Goal: Browse casually

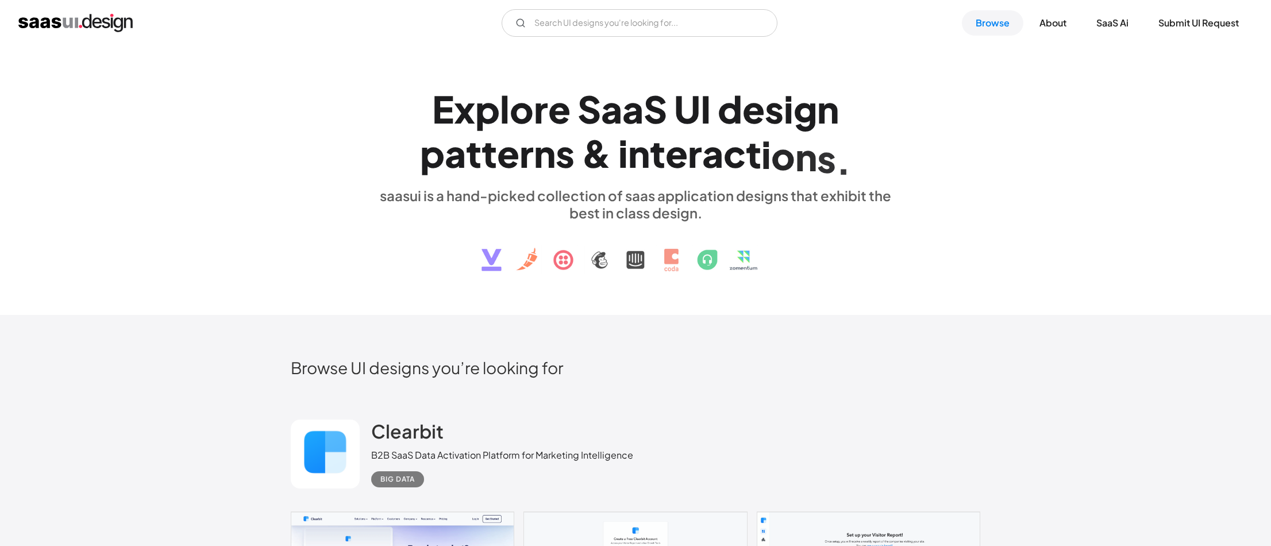
scroll to position [5, 0]
click at [567, 34] on input "Email Form" at bounding box center [640, 23] width 276 height 28
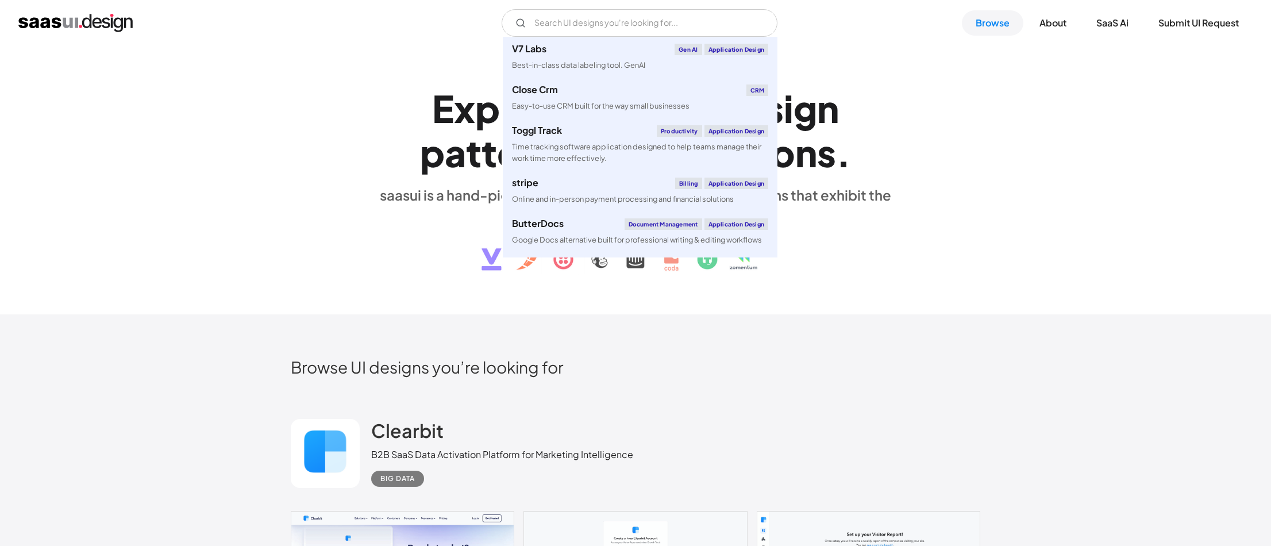
click at [308, 136] on div "E x p l o r e S a a S U I d e s i g n p a t t e r n s & i n t e r a c t i o n s…" at bounding box center [636, 178] width 690 height 206
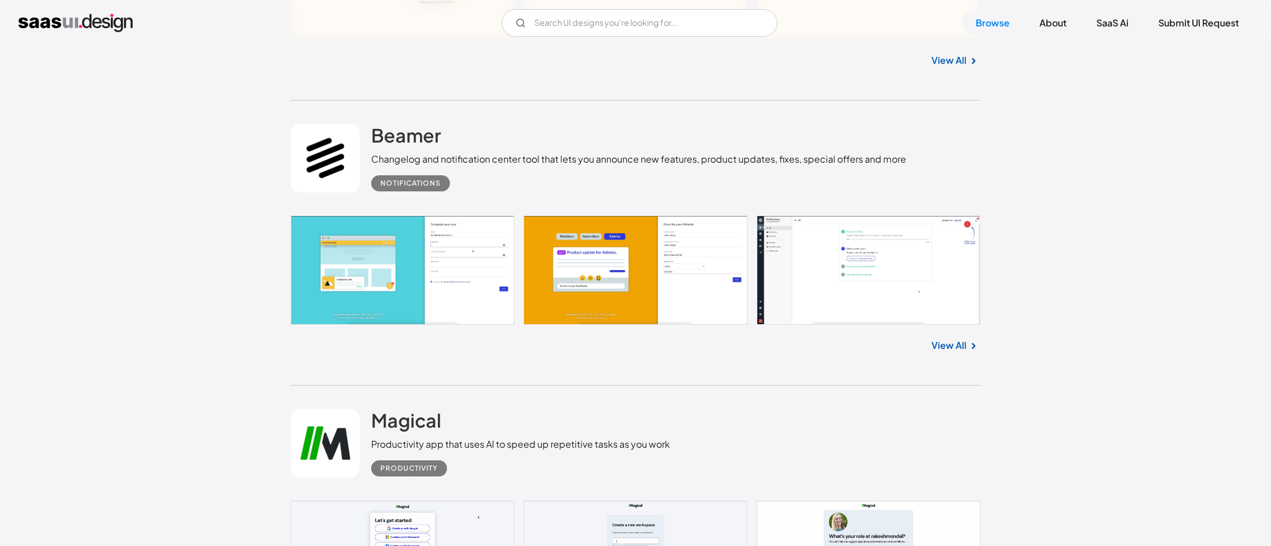
scroll to position [1209, 0]
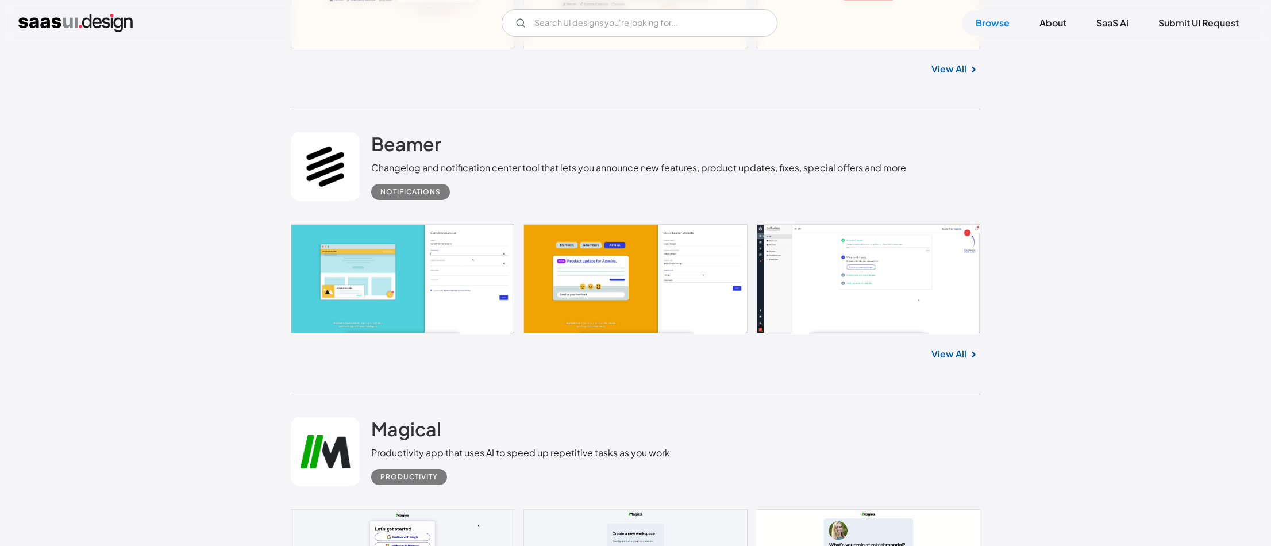
click at [470, 256] on link at bounding box center [636, 278] width 690 height 109
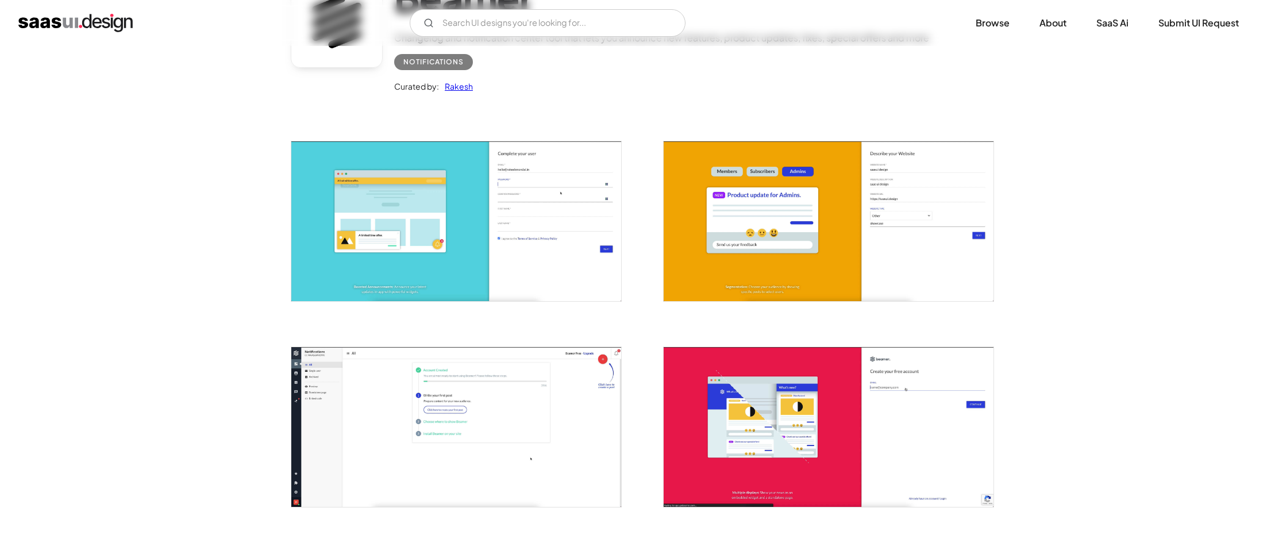
scroll to position [166, 0]
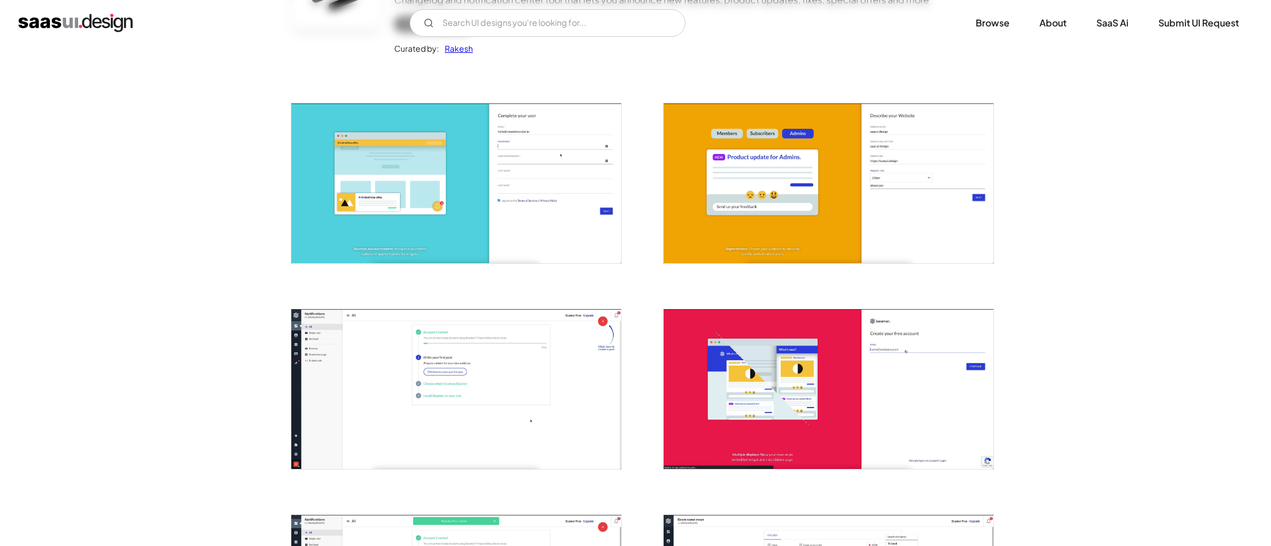
click at [694, 208] on img "open lightbox" at bounding box center [829, 183] width 330 height 160
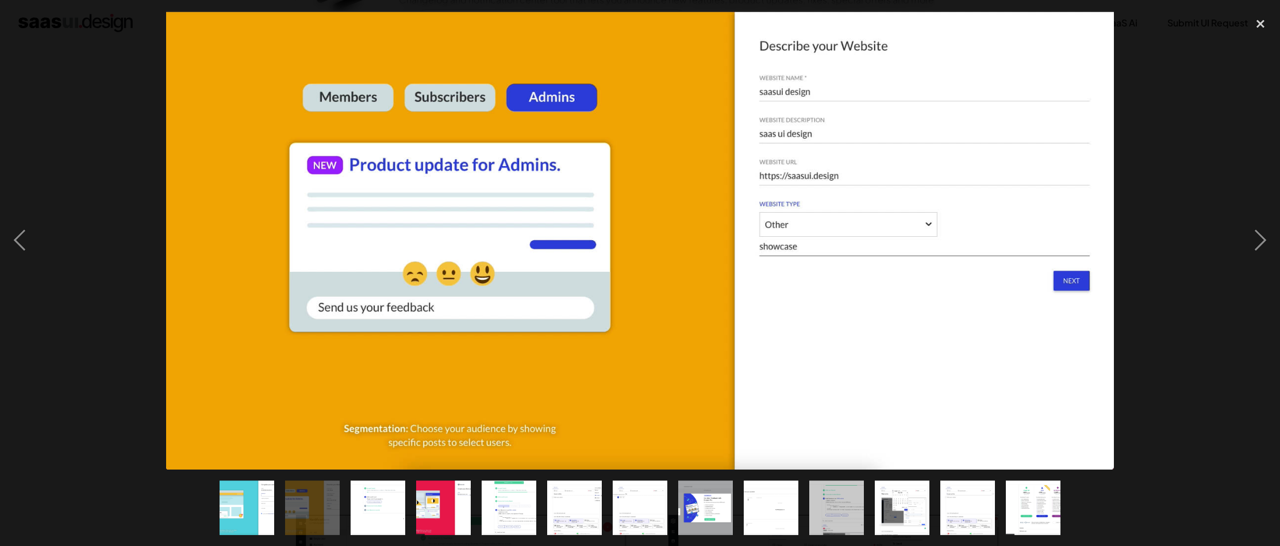
click at [1123, 126] on div at bounding box center [640, 240] width 1280 height 459
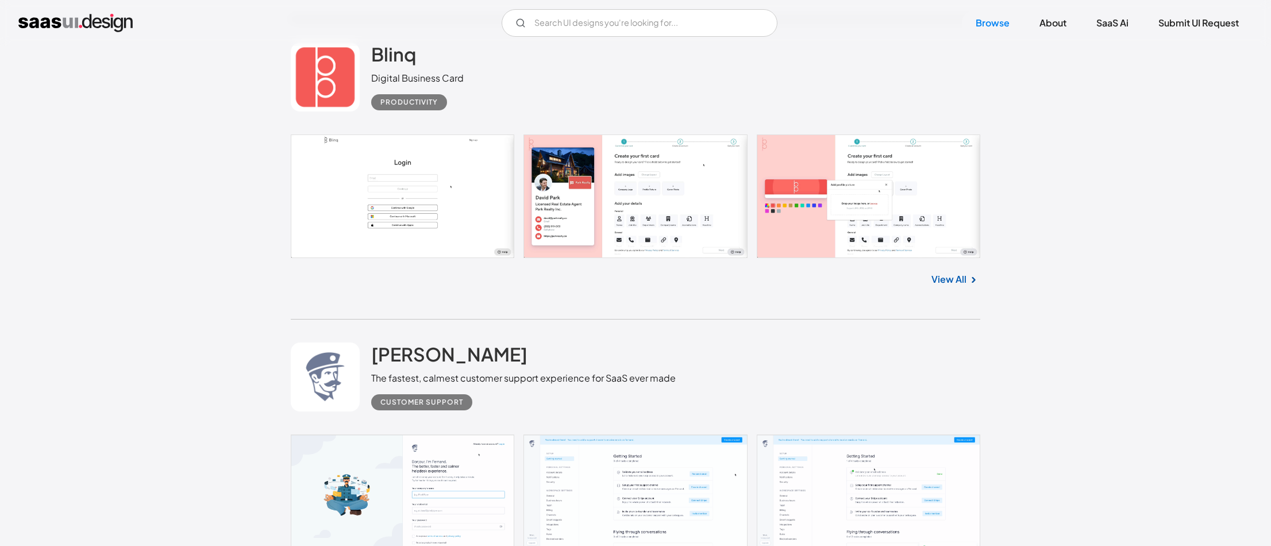
scroll to position [4615, 0]
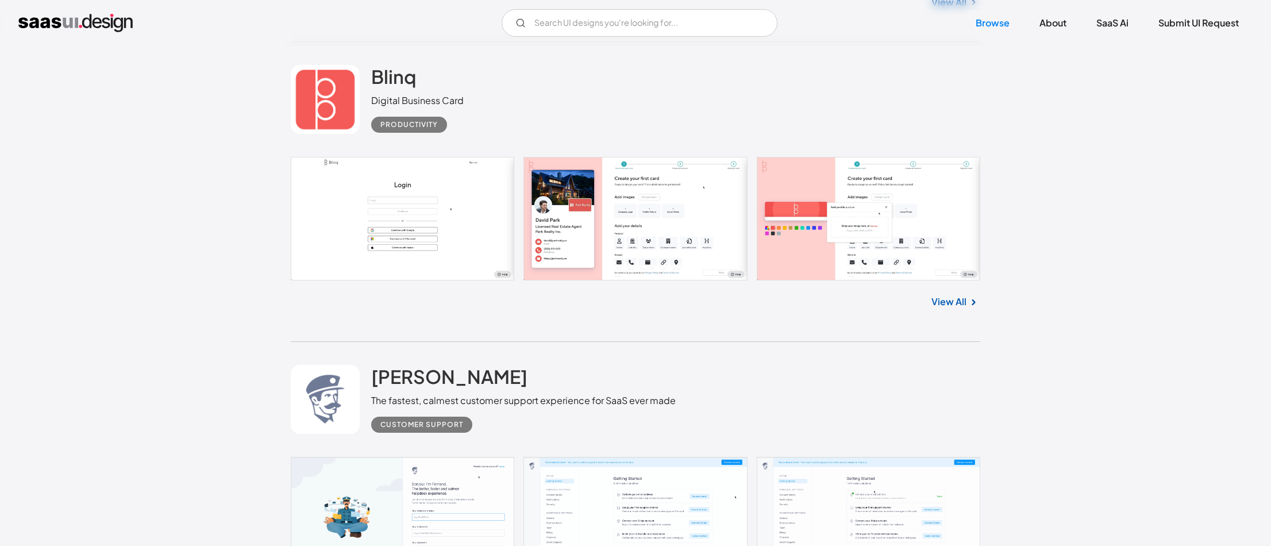
click at [532, 236] on link at bounding box center [636, 218] width 690 height 123
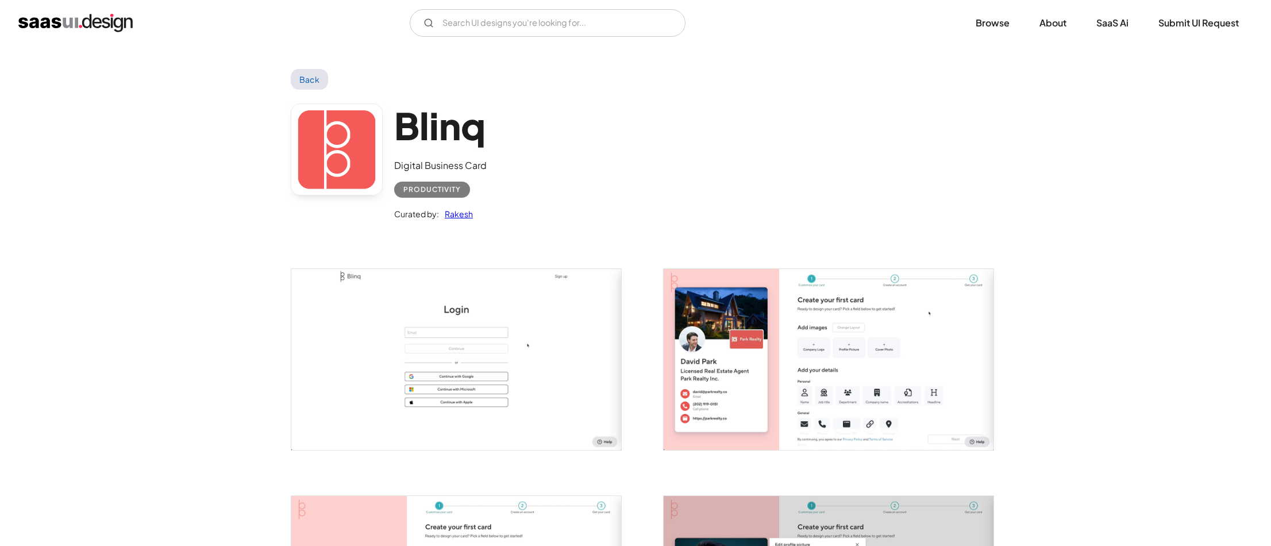
click at [664, 299] on img "open lightbox" at bounding box center [829, 359] width 330 height 181
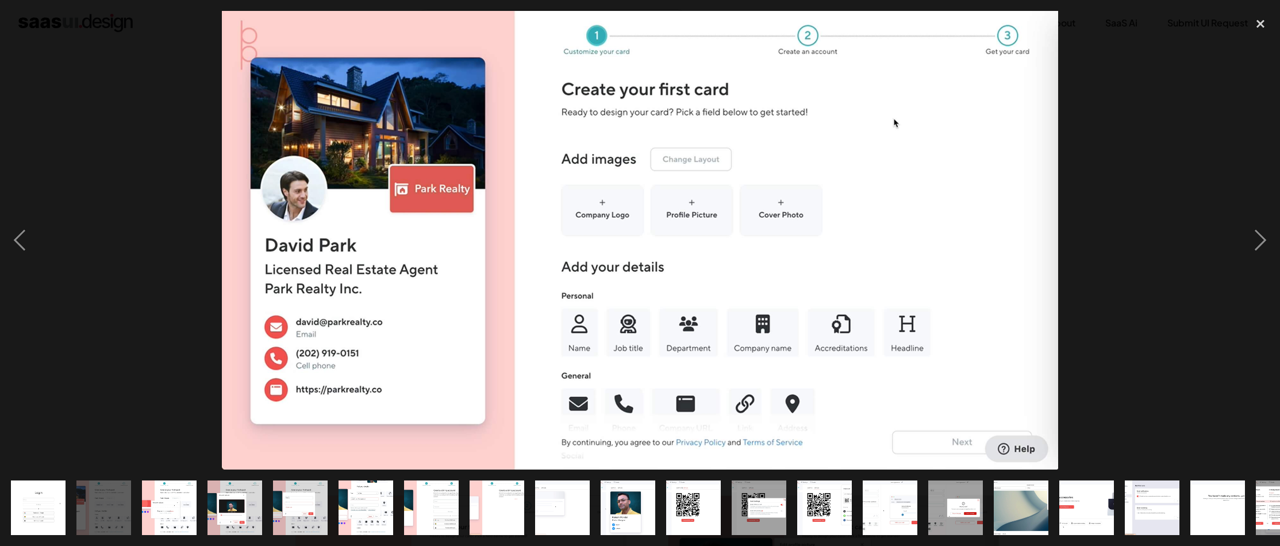
click at [178, 155] on div at bounding box center [640, 240] width 1280 height 459
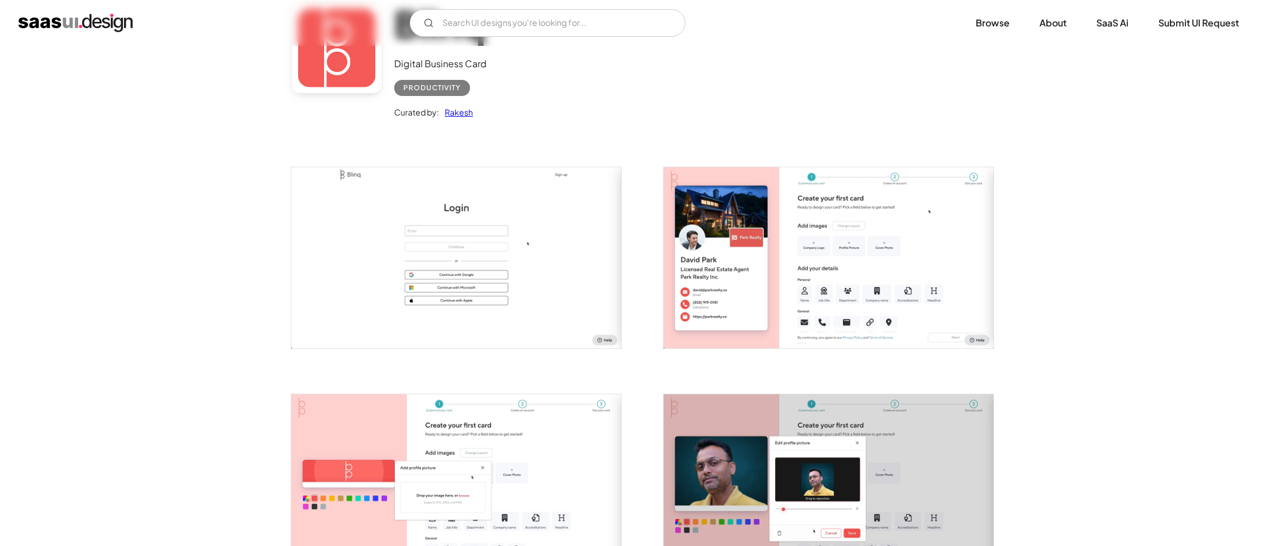
scroll to position [167, 0]
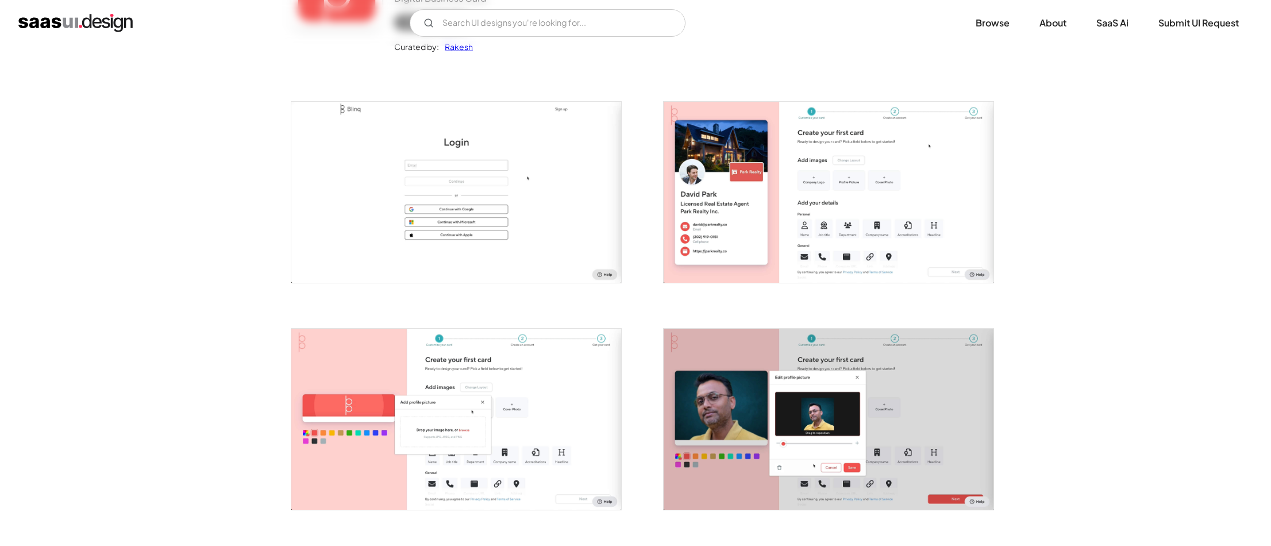
click at [725, 217] on img "open lightbox" at bounding box center [829, 192] width 330 height 181
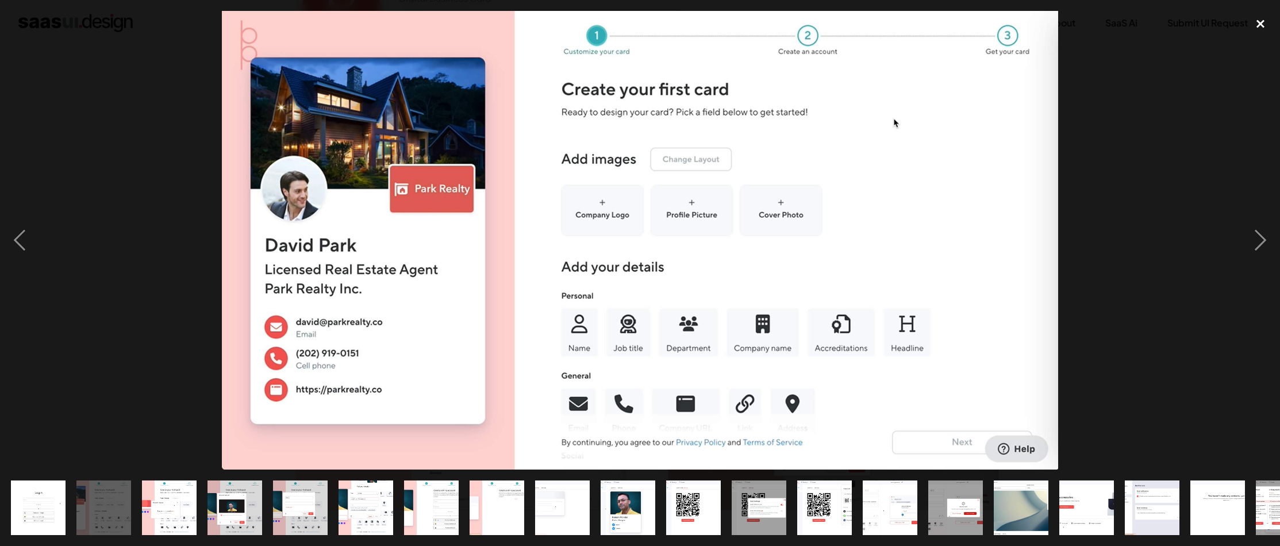
click at [1263, 26] on div "close lightbox" at bounding box center [1260, 23] width 39 height 25
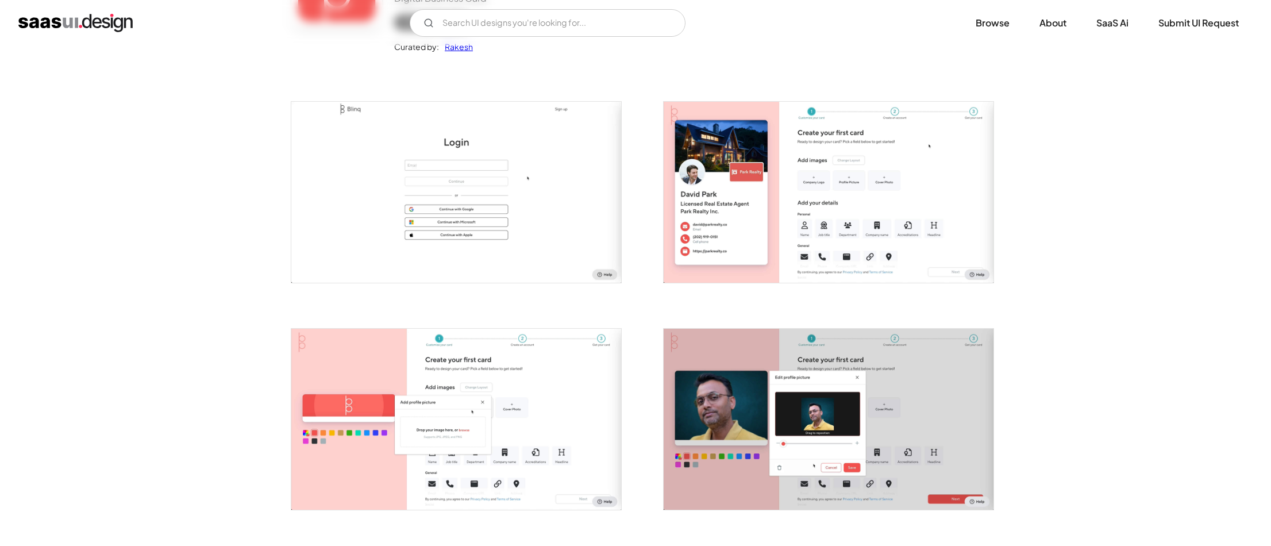
click at [564, 354] on img "open lightbox" at bounding box center [456, 419] width 330 height 181
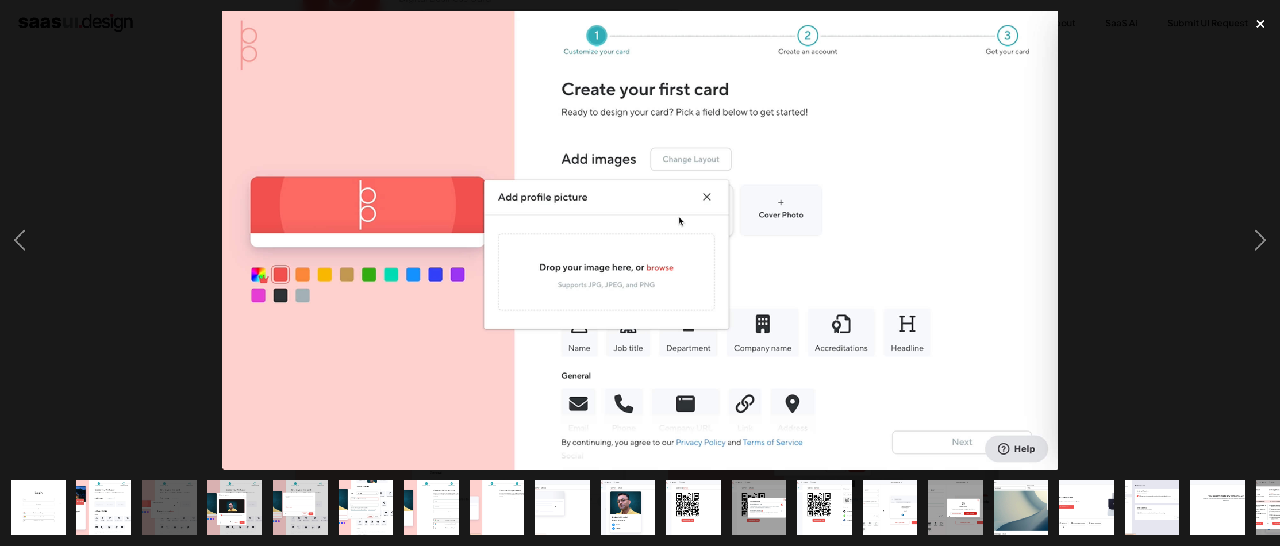
click at [1255, 32] on div "close lightbox" at bounding box center [1260, 23] width 39 height 25
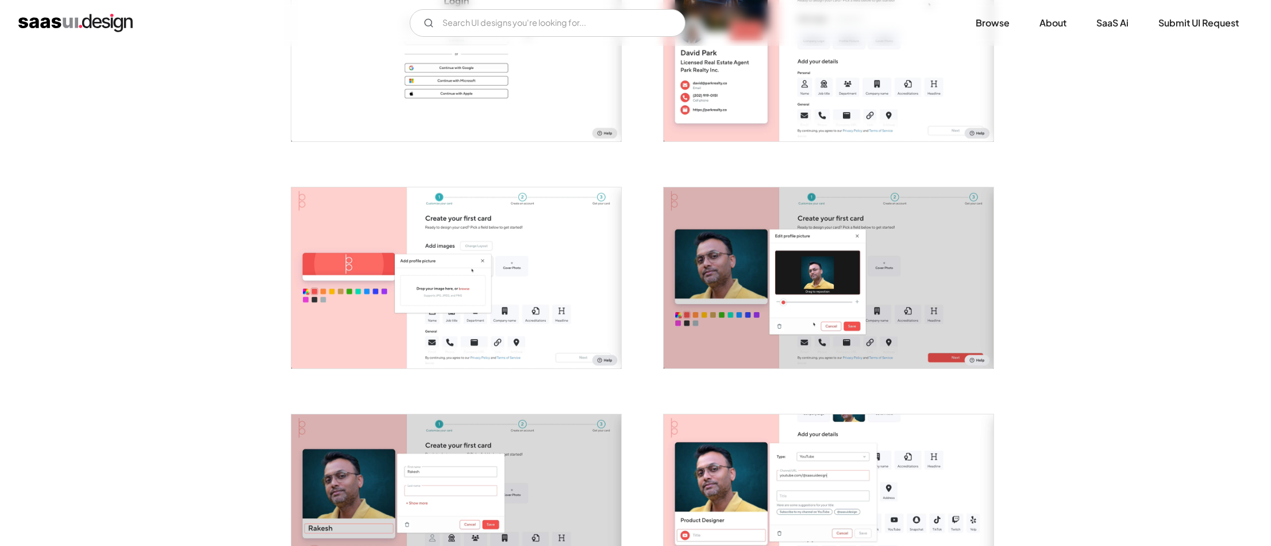
scroll to position [350, 0]
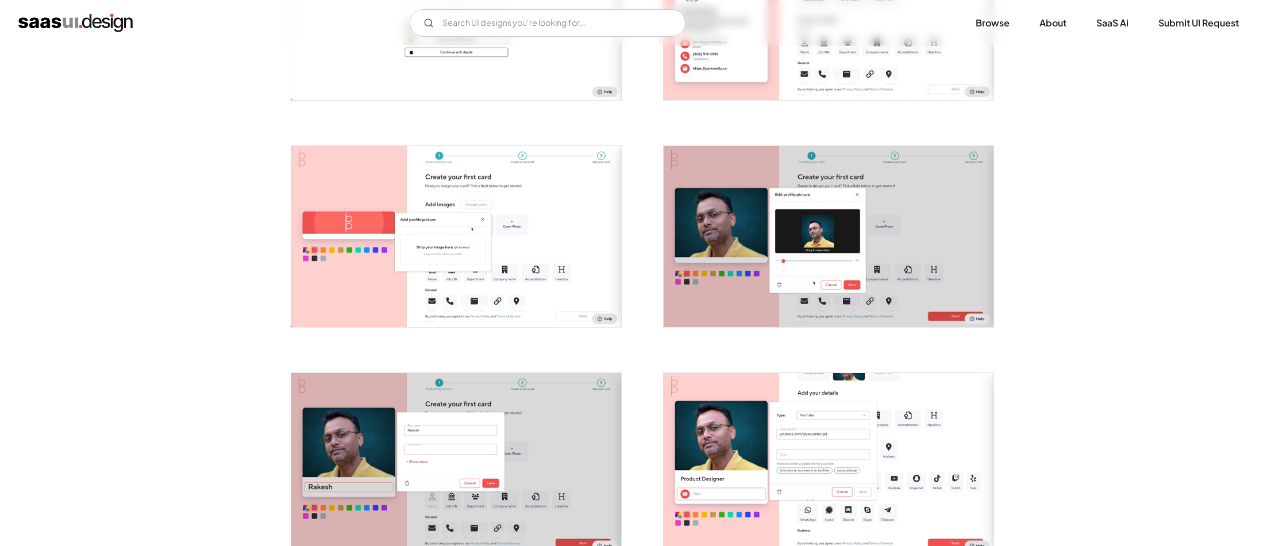
click at [942, 278] on img "open lightbox" at bounding box center [829, 236] width 330 height 181
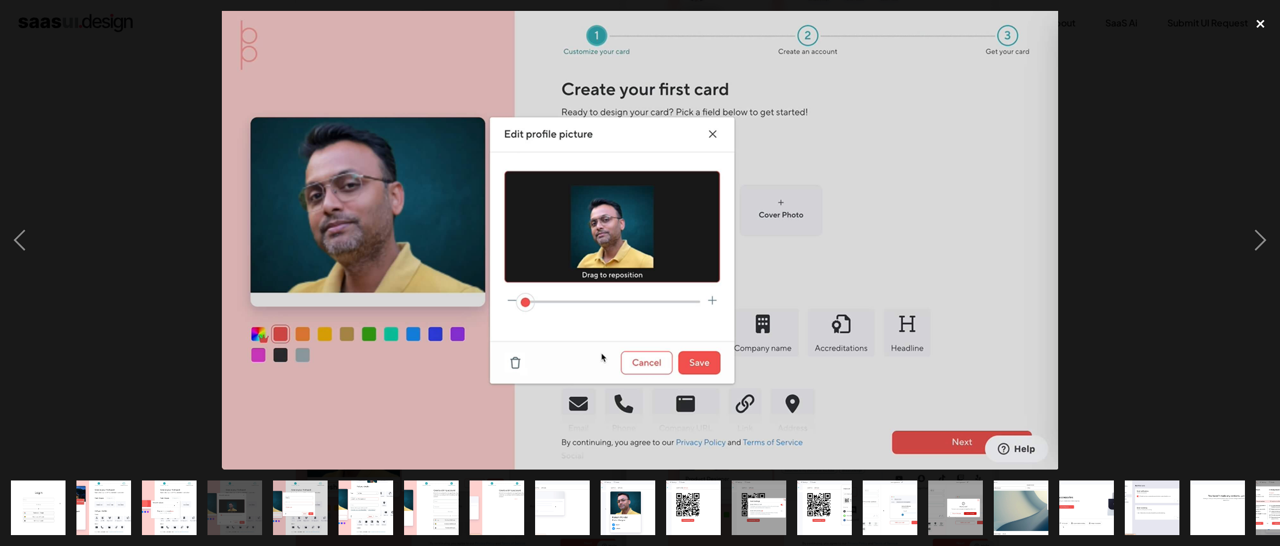
click at [1258, 27] on div "close lightbox" at bounding box center [1260, 23] width 39 height 25
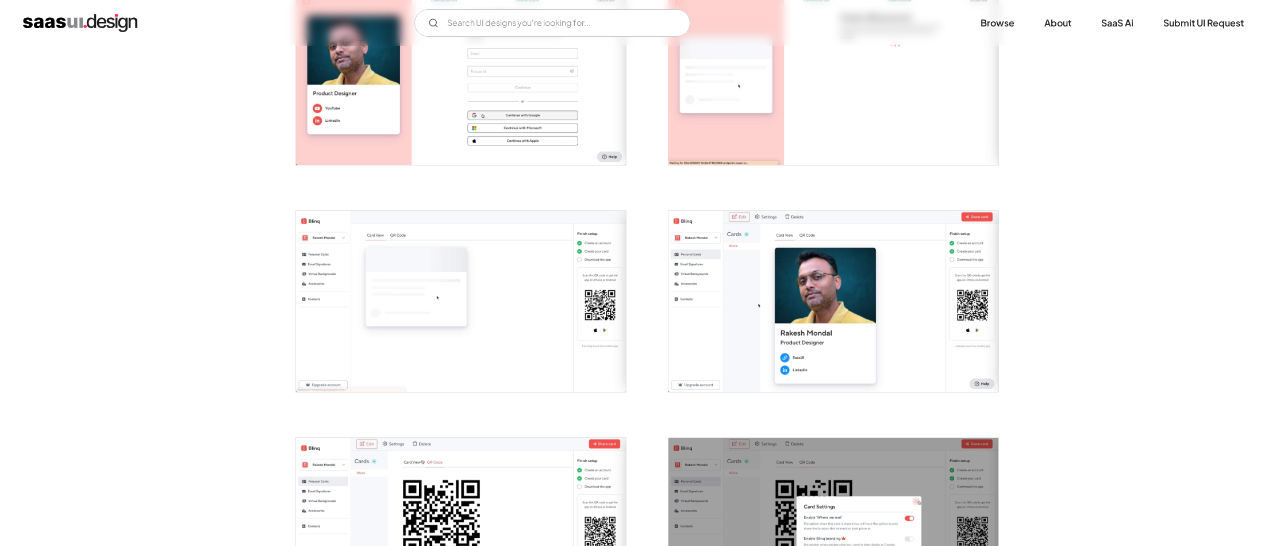
scroll to position [991, 0]
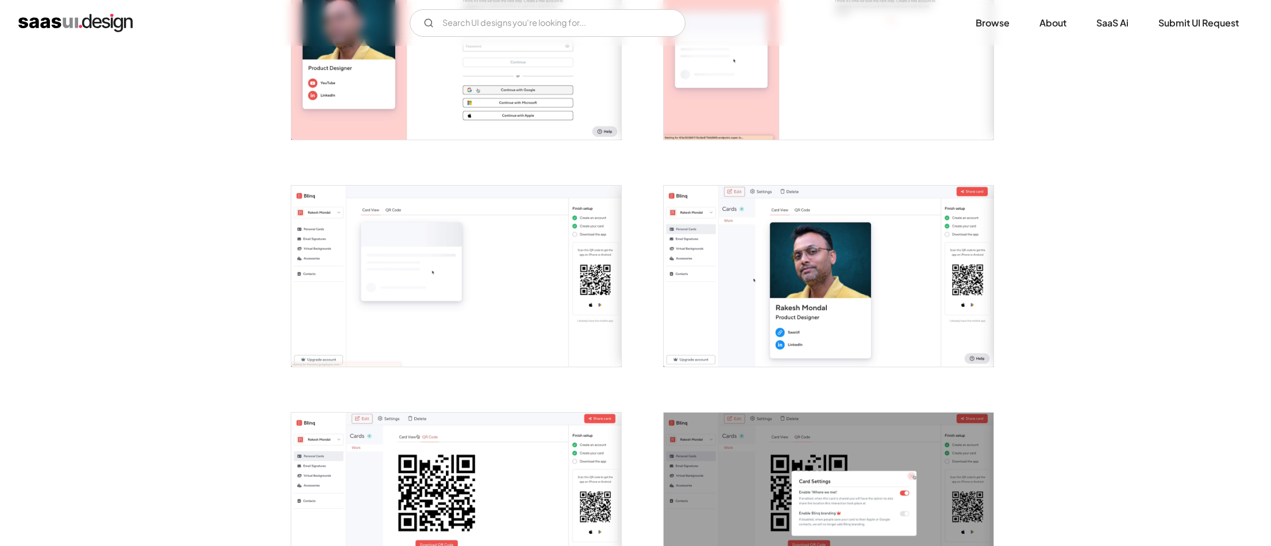
click at [864, 131] on img "open lightbox" at bounding box center [829, 49] width 330 height 181
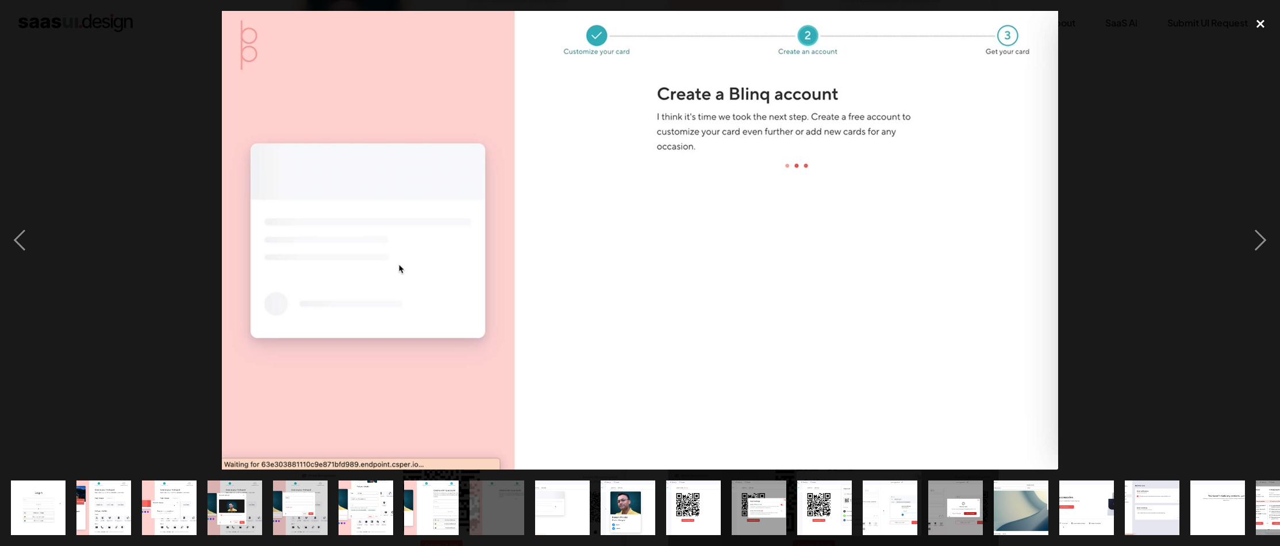
click at [1259, 28] on div "close lightbox" at bounding box center [1260, 23] width 39 height 25
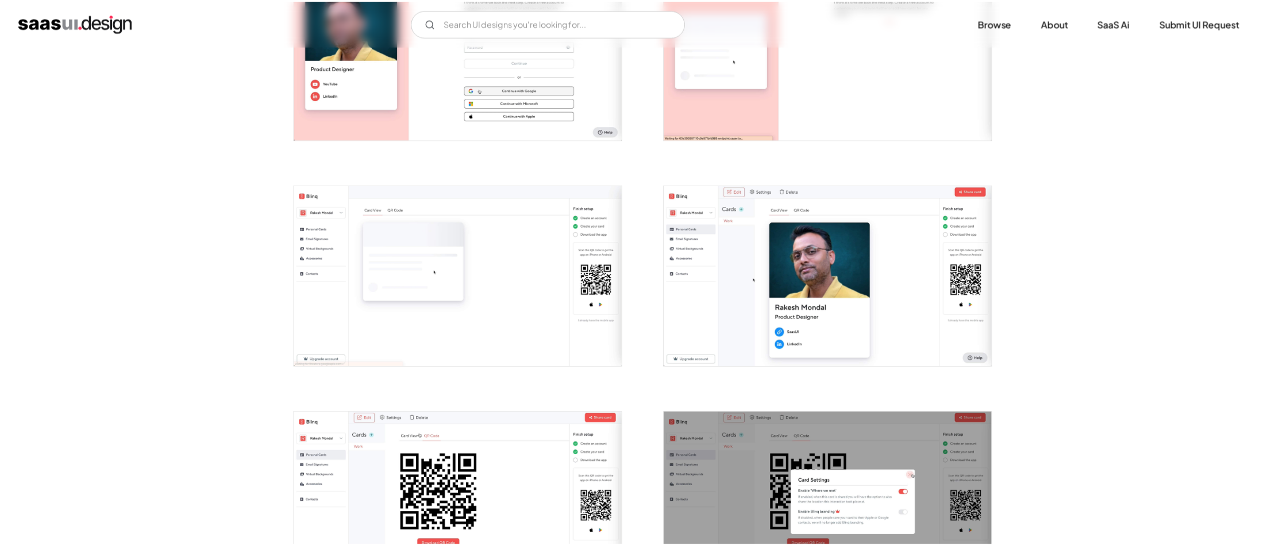
scroll to position [950, 0]
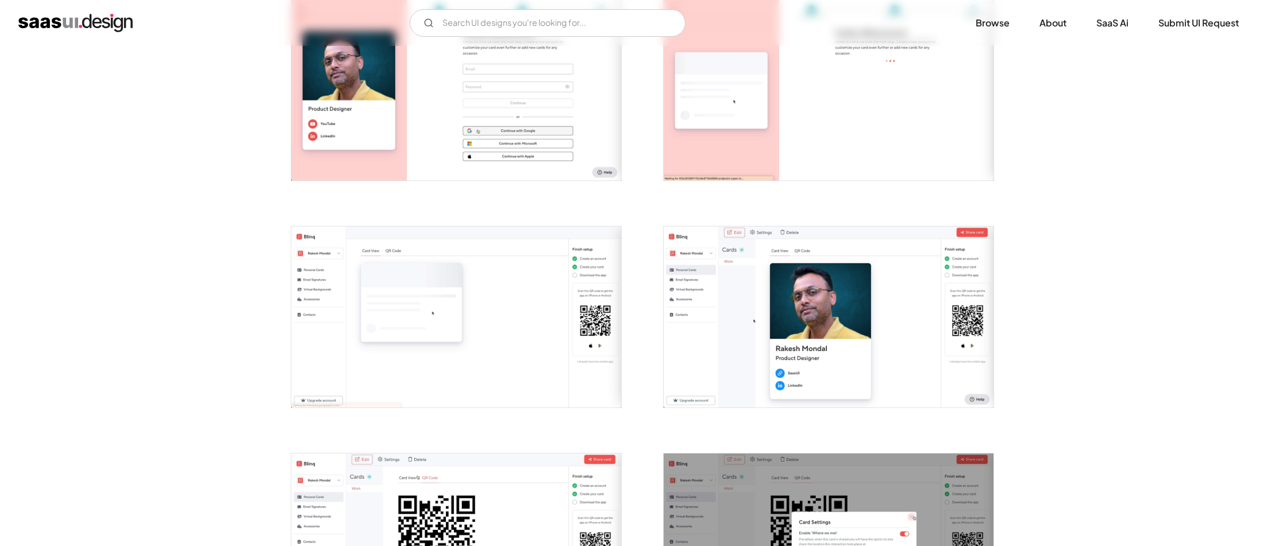
click at [555, 324] on img "open lightbox" at bounding box center [456, 316] width 330 height 181
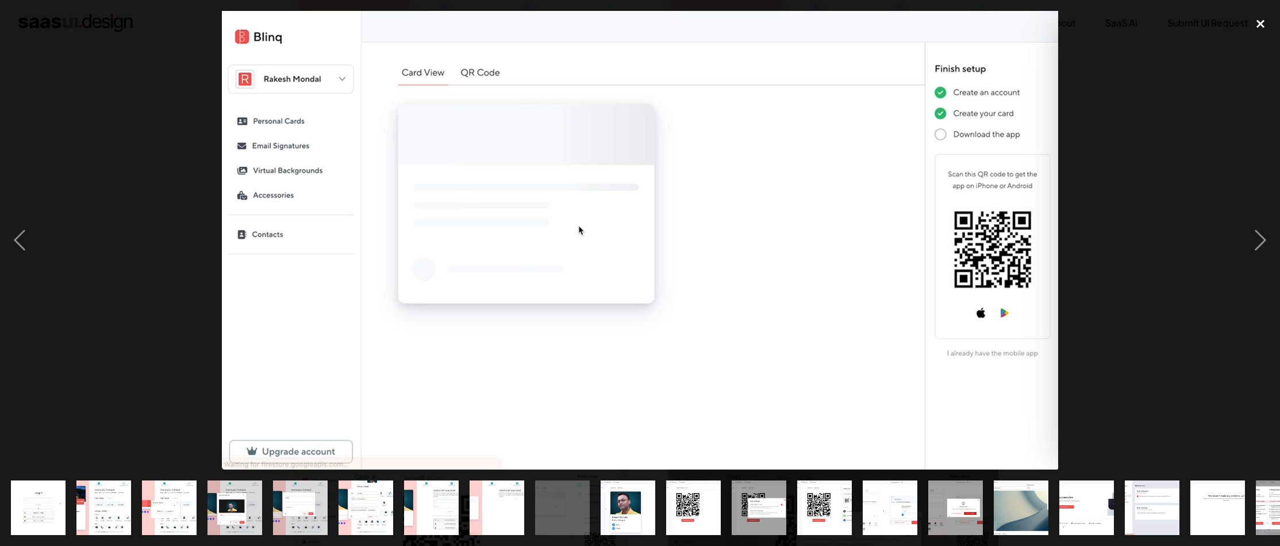
click at [1254, 26] on div "close lightbox" at bounding box center [1260, 23] width 39 height 25
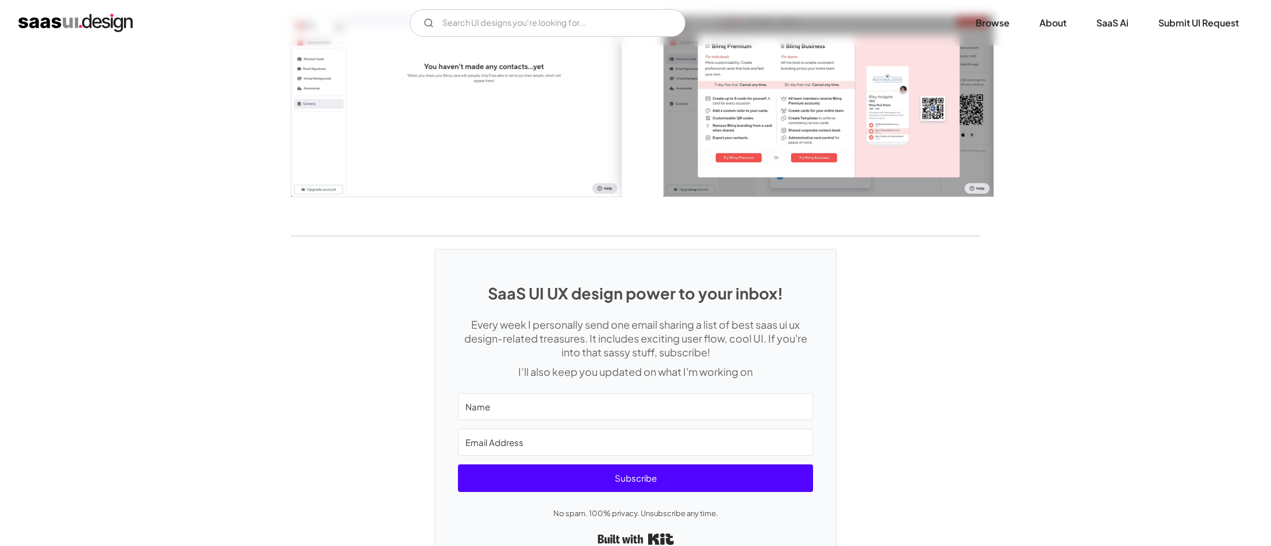
scroll to position [1987, 0]
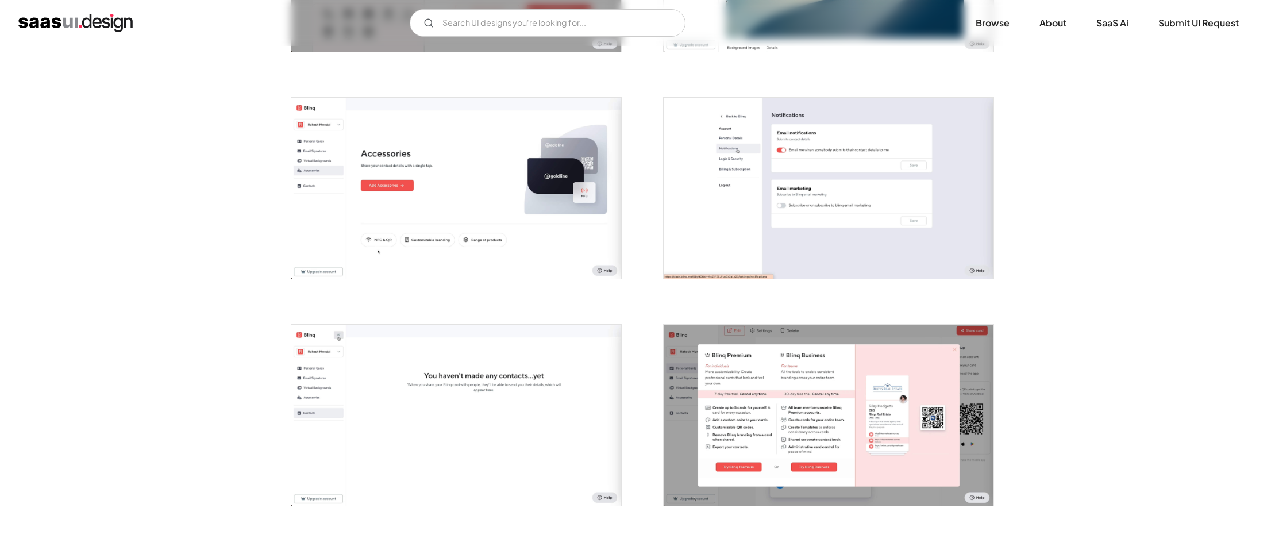
click at [847, 342] on img "open lightbox" at bounding box center [829, 415] width 330 height 181
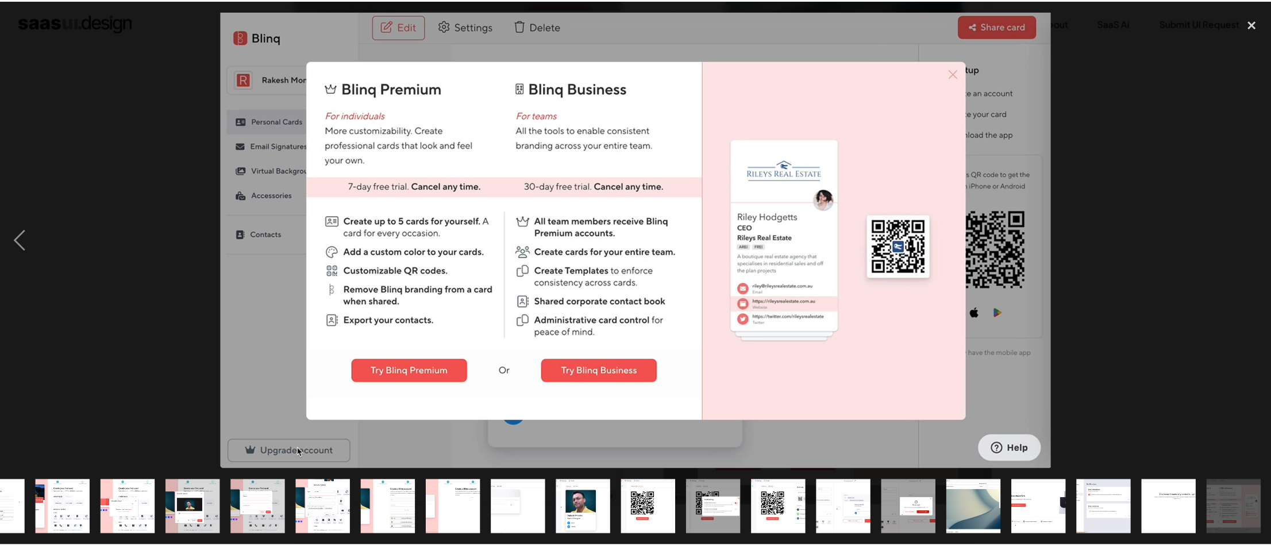
scroll to position [0, 41]
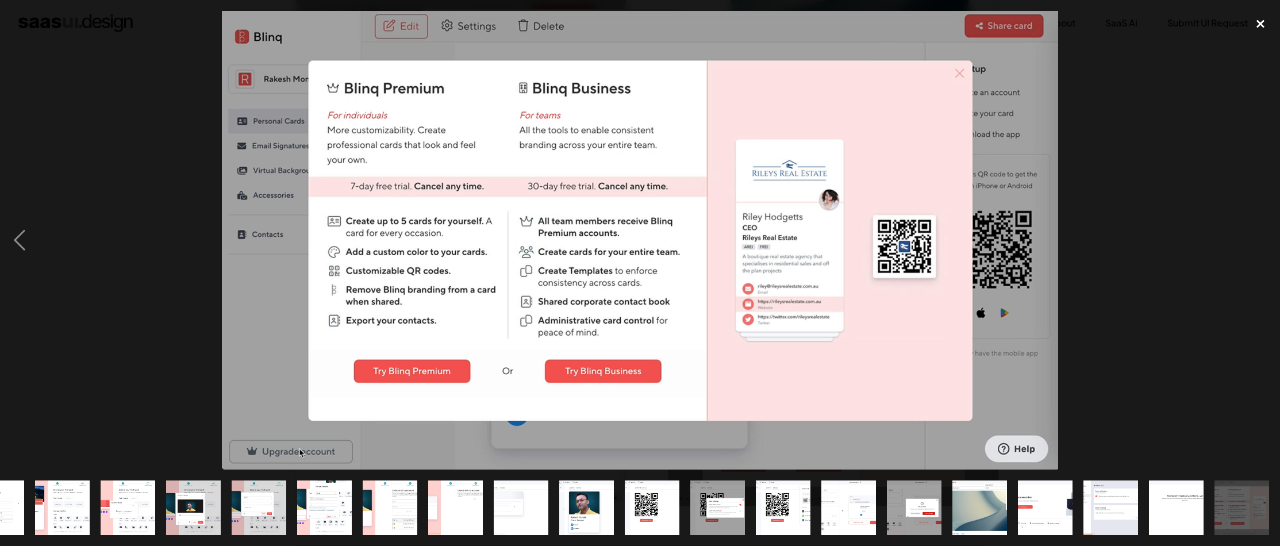
click at [1245, 22] on div "close lightbox" at bounding box center [1260, 23] width 39 height 25
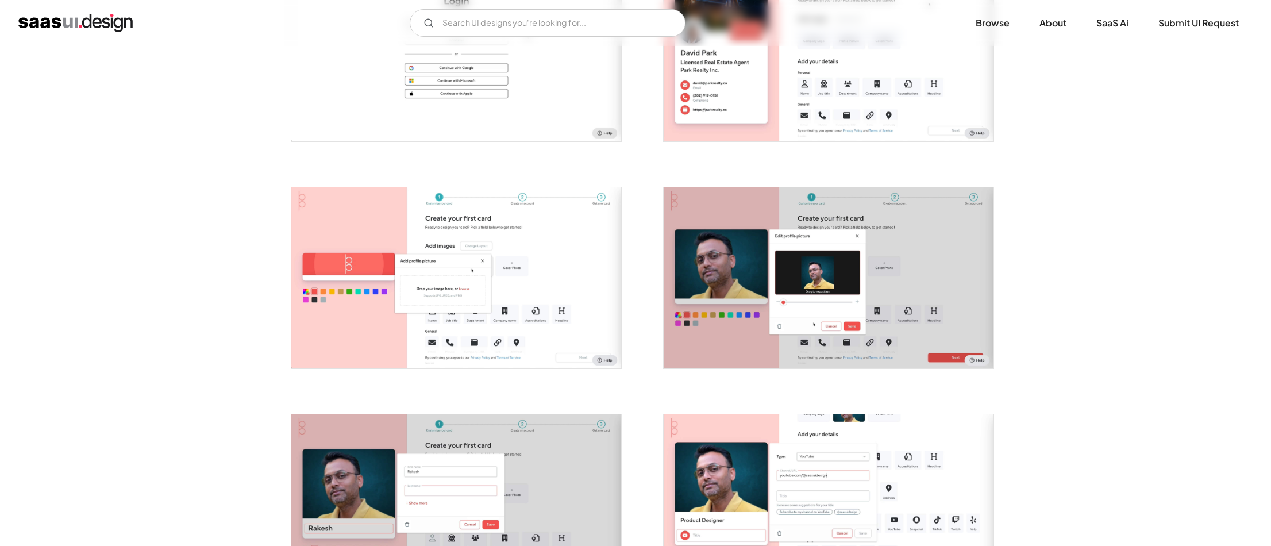
scroll to position [354, 0]
